Goal: Browse casually: Explore the website without a specific task or goal

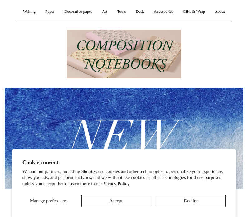
scroll to position [92, 0]
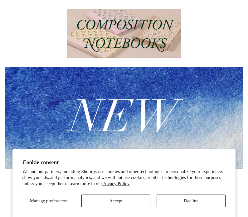
click at [130, 207] on button "Accept" at bounding box center [116, 201] width 69 height 12
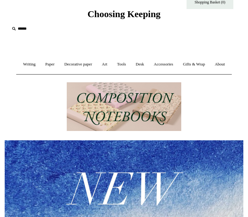
scroll to position [0, 0]
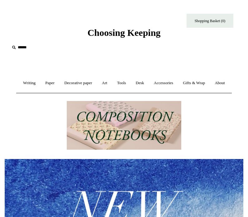
click at [175, 84] on link "Accessories +" at bounding box center [164, 83] width 28 height 17
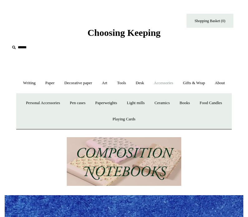
click at [90, 111] on link "Pen cases" at bounding box center [78, 103] width 24 height 17
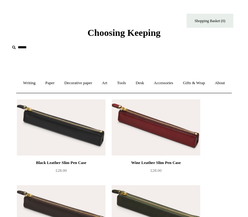
click at [112, 81] on link "Art +" at bounding box center [105, 83] width 14 height 17
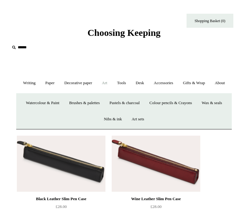
click at [36, 83] on link "Writing +" at bounding box center [29, 83] width 21 height 17
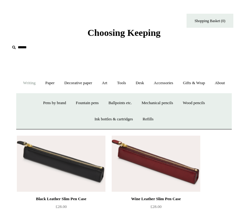
click at [112, 111] on link "Ballpoints etc. +" at bounding box center [120, 103] width 32 height 17
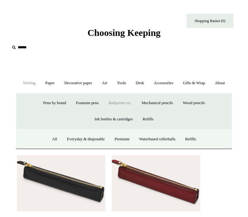
click at [83, 148] on link "Everyday & disposable" at bounding box center [86, 139] width 47 height 17
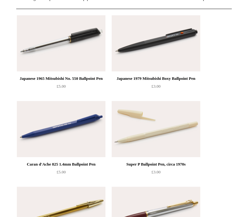
scroll to position [32, 0]
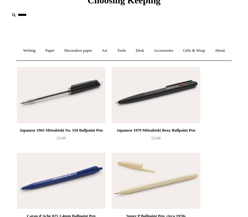
click at [34, 52] on link "Writing +" at bounding box center [29, 50] width 21 height 17
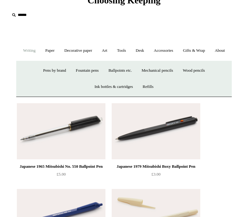
click at [146, 95] on link "Refills +" at bounding box center [148, 87] width 20 height 17
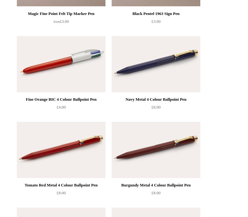
scroll to position [724, 0]
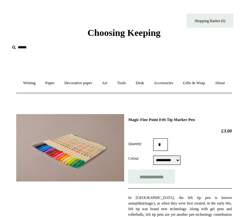
click at [131, 90] on link "Tools +" at bounding box center [122, 83] width 18 height 17
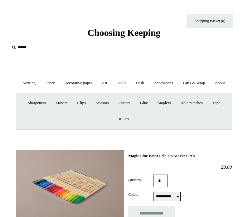
click at [61, 111] on link "Erasers" at bounding box center [61, 103] width 21 height 17
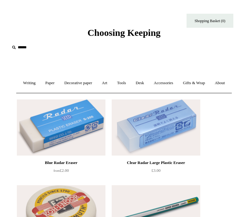
click at [165, 88] on link "Accessories +" at bounding box center [164, 83] width 28 height 17
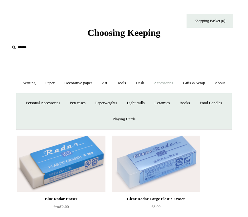
click at [195, 111] on link "Food Candles" at bounding box center [210, 103] width 31 height 17
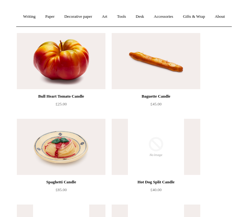
scroll to position [64, 0]
